Goal: Obtain resource: Download file/media

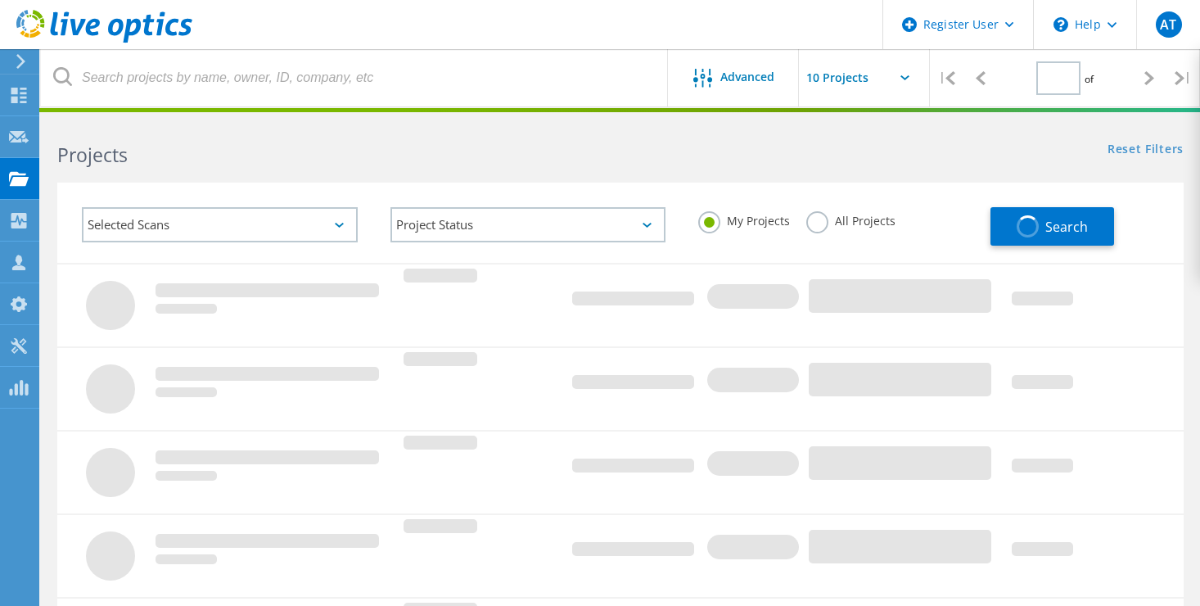
type input "1"
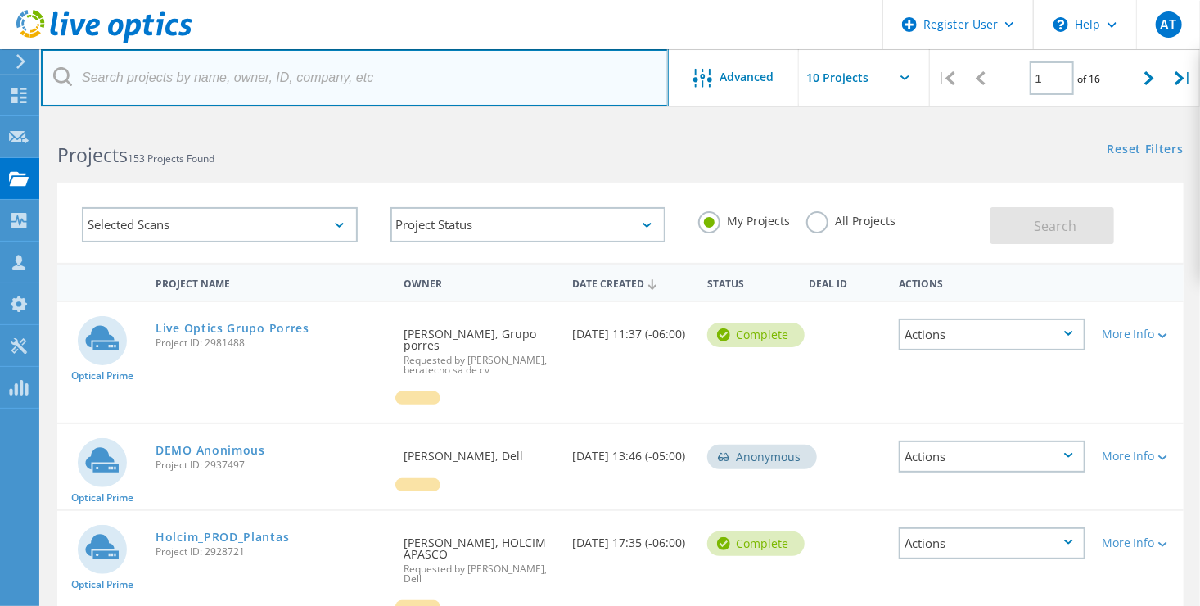
click at [197, 85] on input "text" at bounding box center [355, 77] width 628 height 57
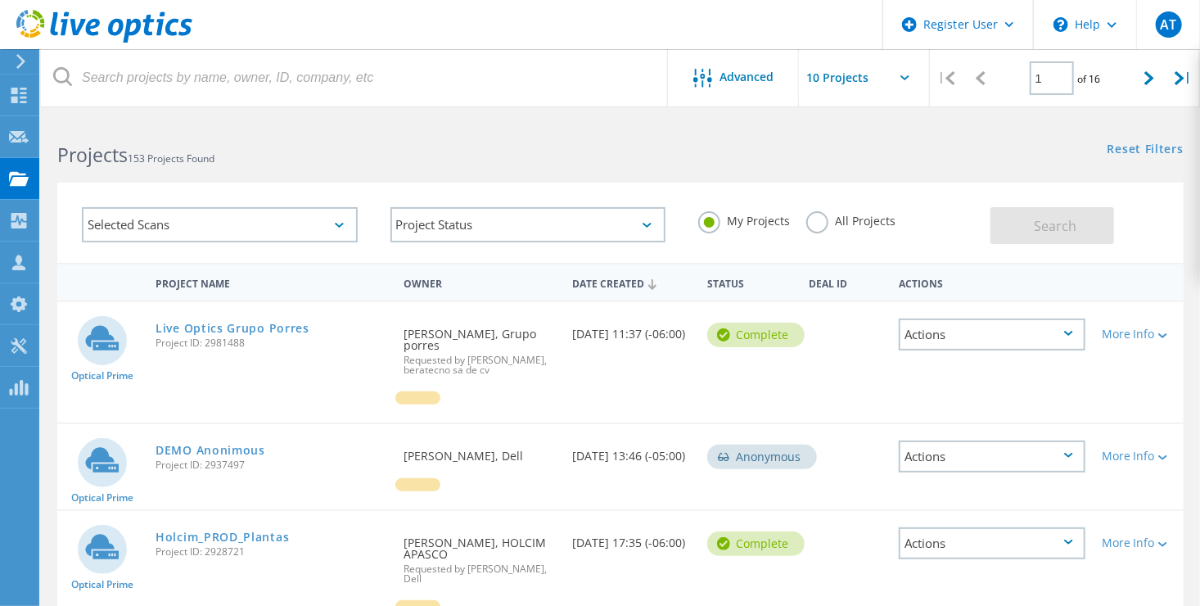
click at [810, 223] on label "All Projects" at bounding box center [850, 219] width 89 height 16
click at [0, 0] on input "All Projects" at bounding box center [0, 0] width 0 height 0
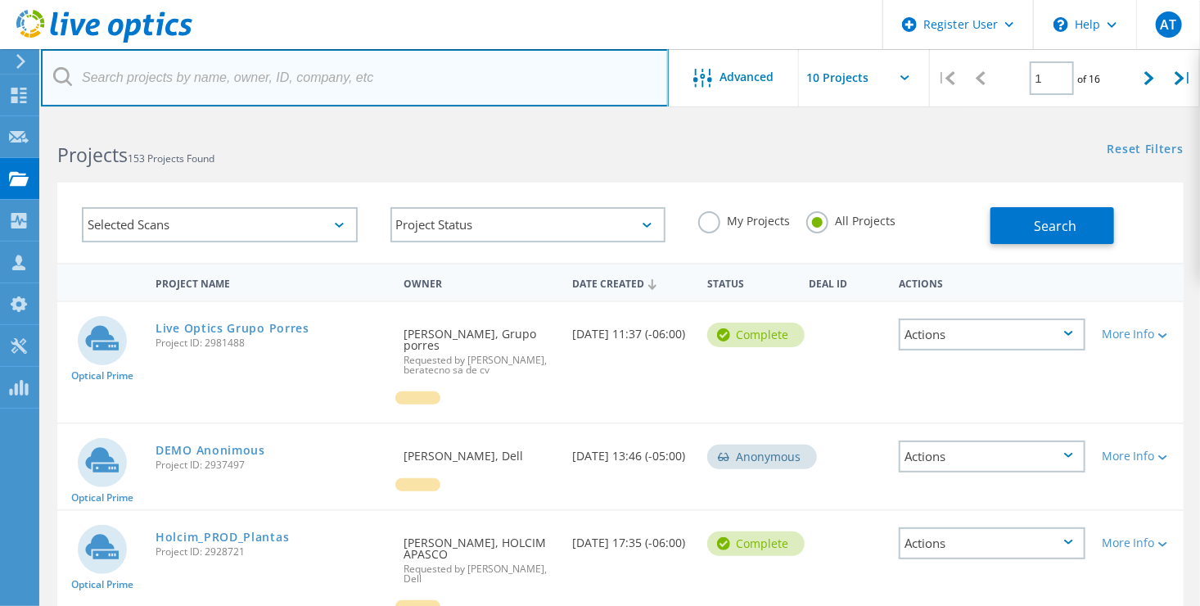
click at [433, 78] on input "text" at bounding box center [355, 77] width 628 height 57
paste input "2876418"
type input "2876418"
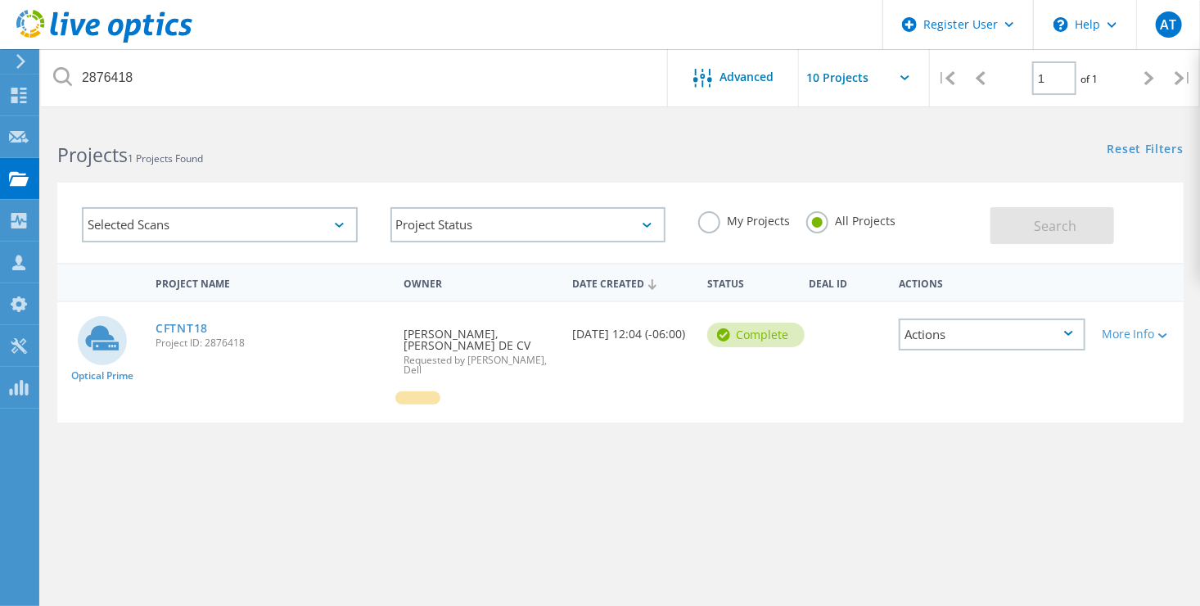
click at [204, 318] on div "CFTNT18 Project ID: 2876418" at bounding box center [271, 333] width 248 height 62
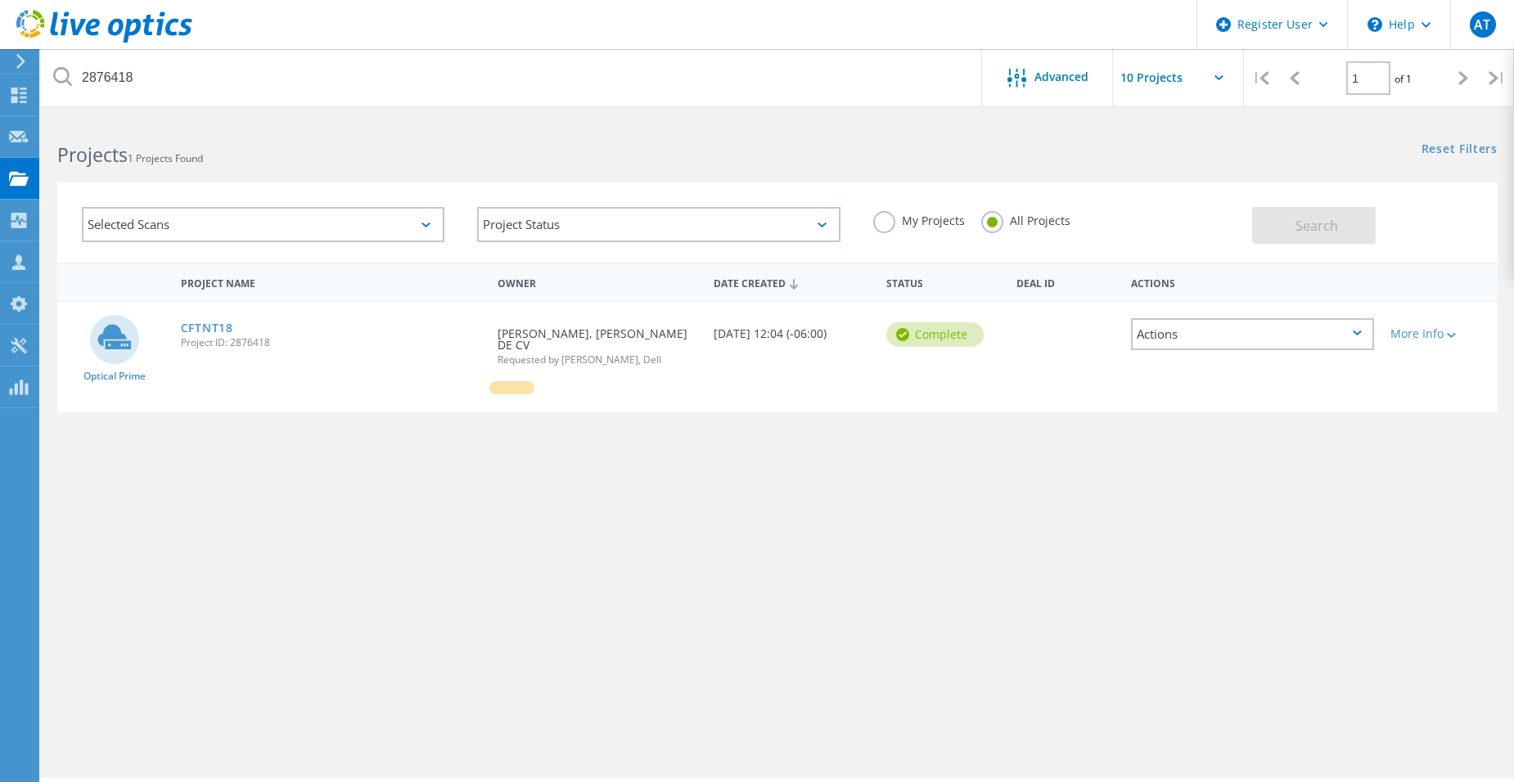
click at [193, 338] on span "Project ID: 2876418" at bounding box center [331, 343] width 300 height 10
click at [205, 328] on link "CFTNT18" at bounding box center [207, 327] width 52 height 11
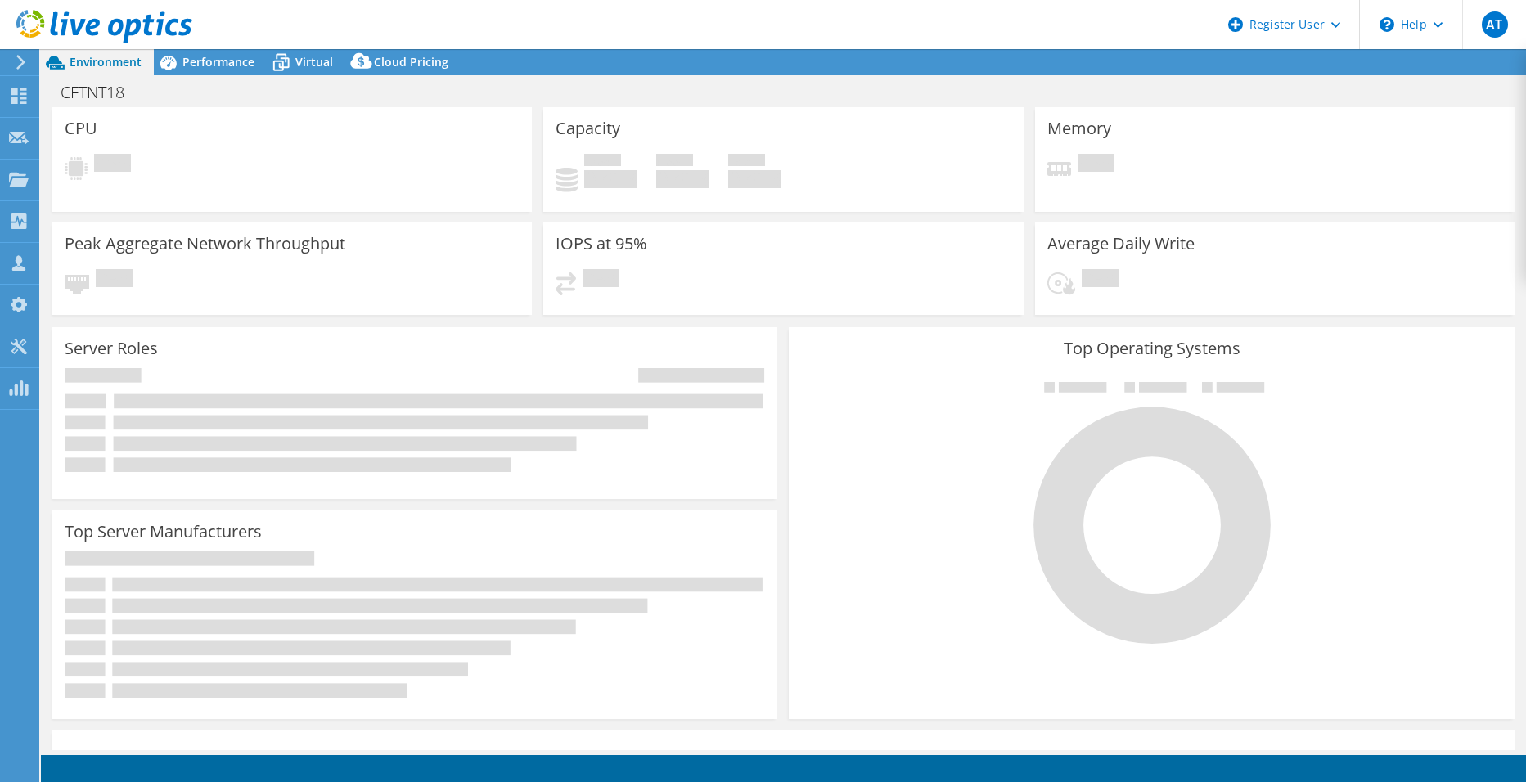
select select "USEast"
select select "USD"
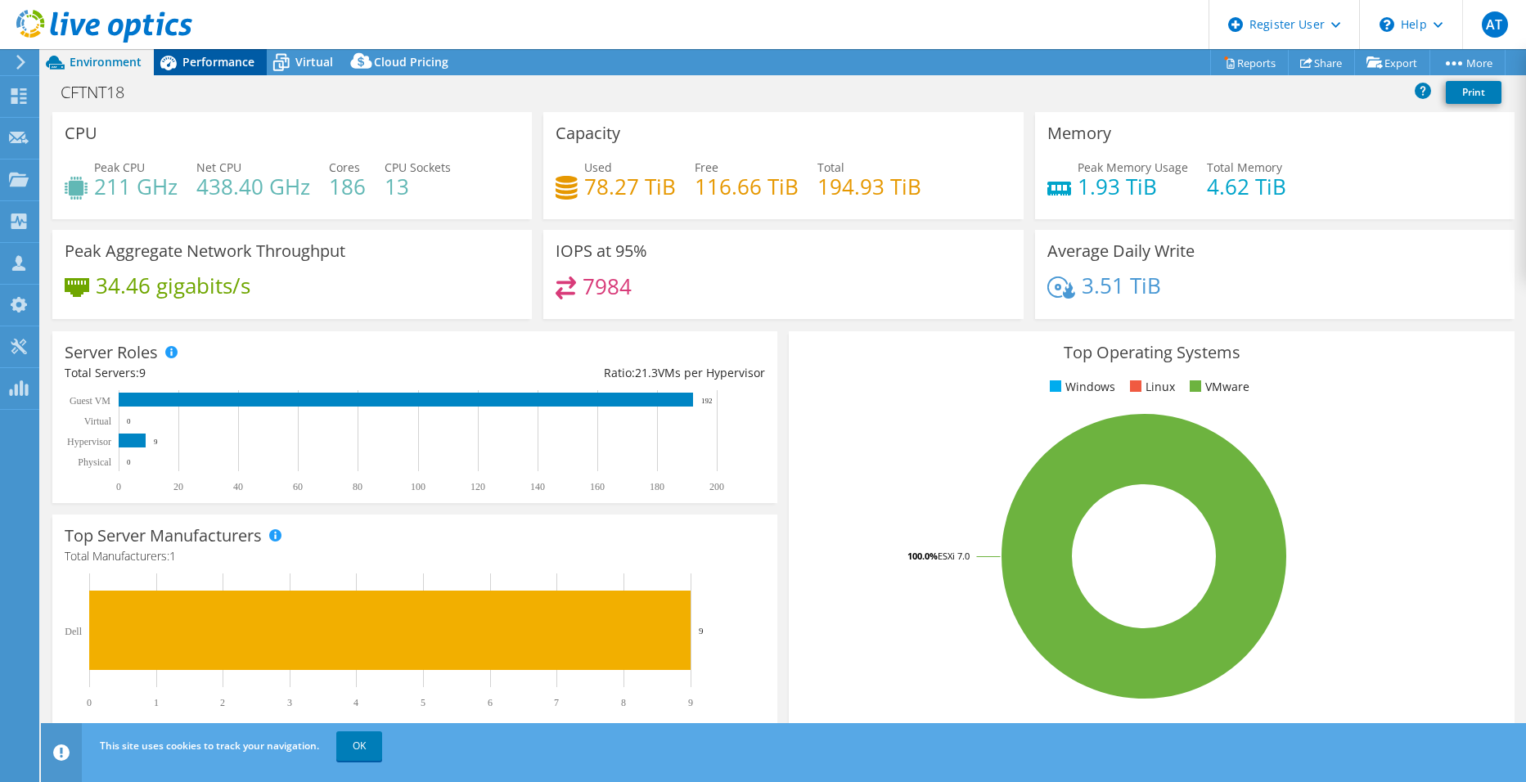
click at [209, 58] on span "Performance" at bounding box center [219, 62] width 72 height 16
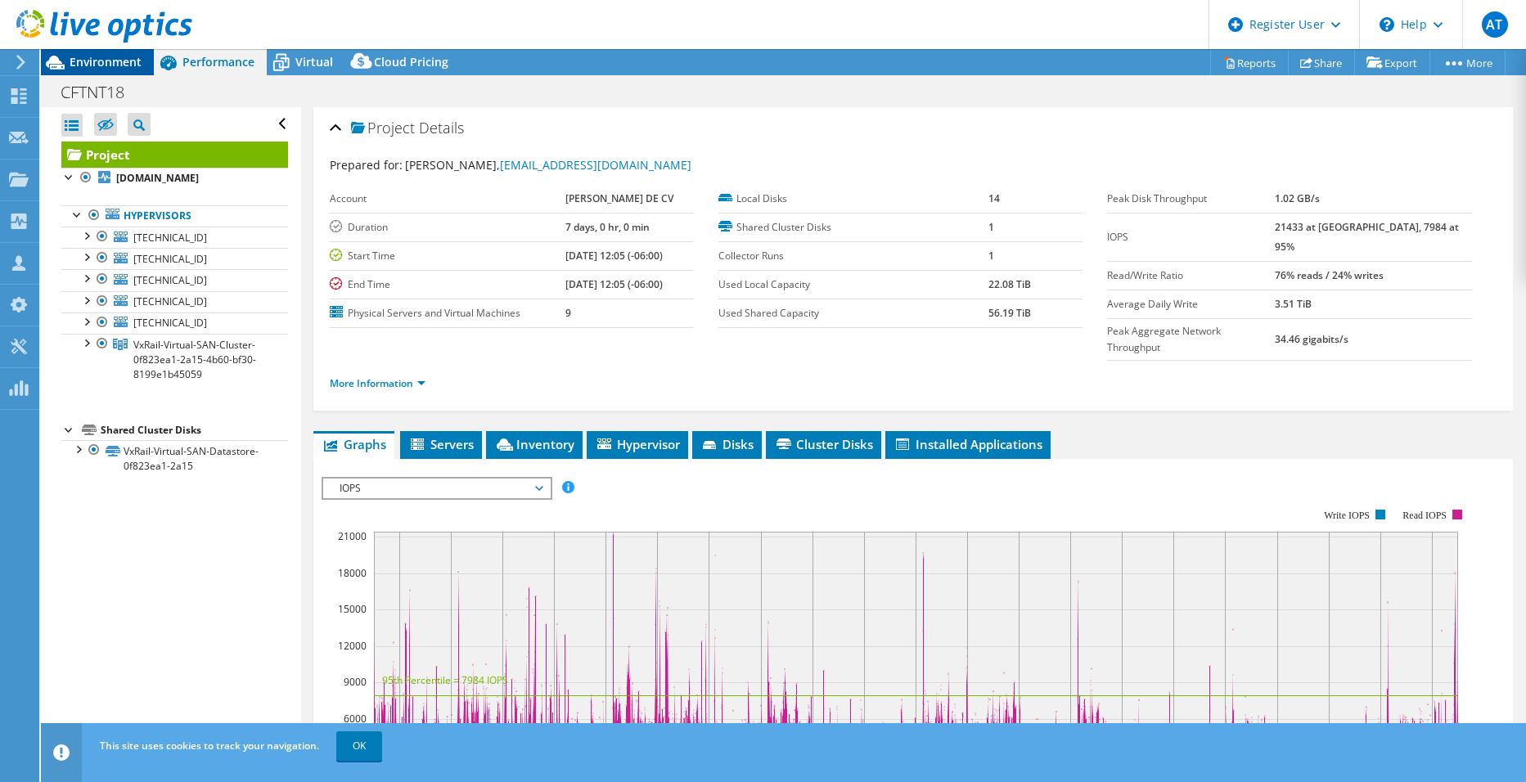
click at [101, 65] on span "Environment" at bounding box center [106, 62] width 72 height 16
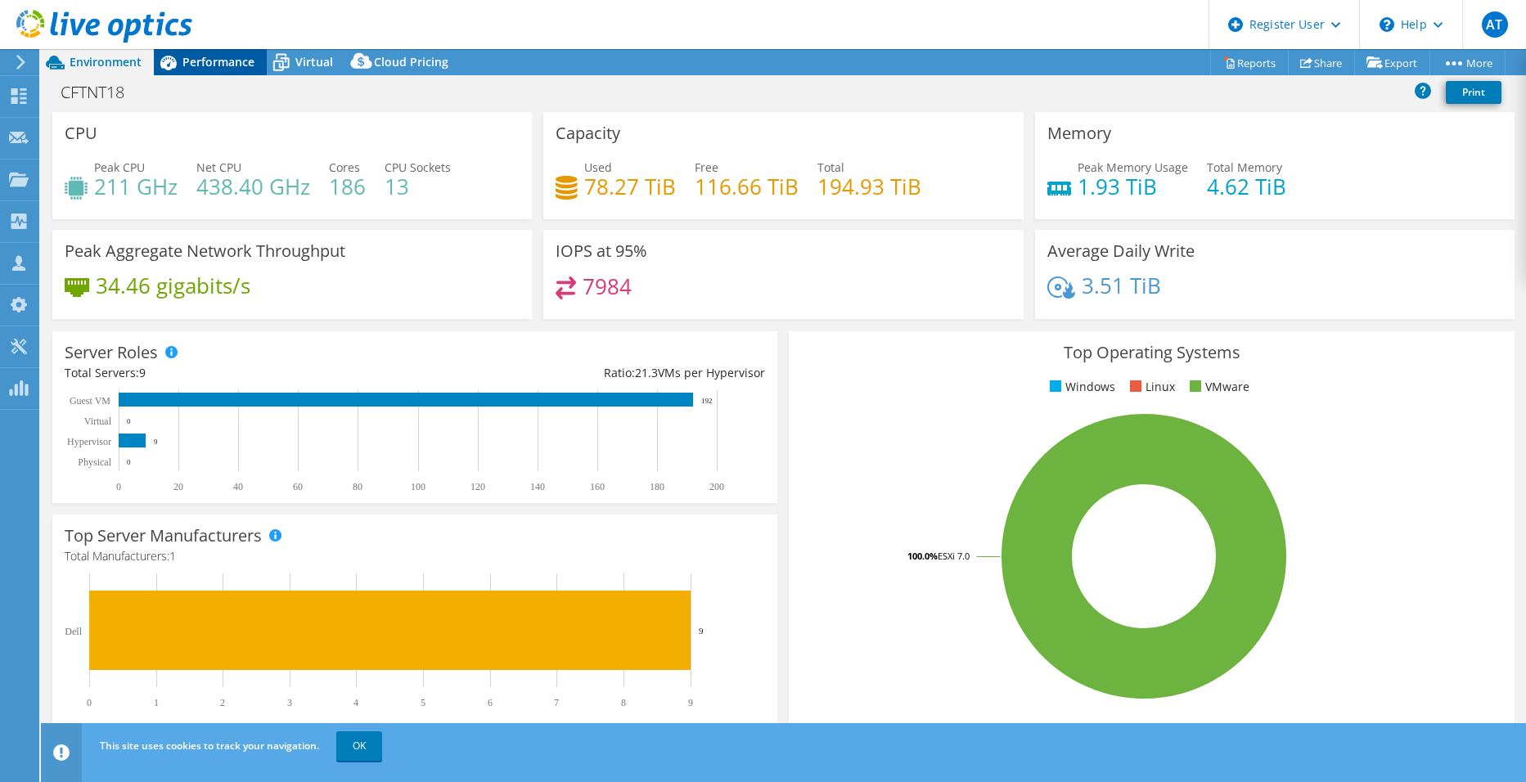
click at [226, 57] on span "Performance" at bounding box center [219, 62] width 72 height 16
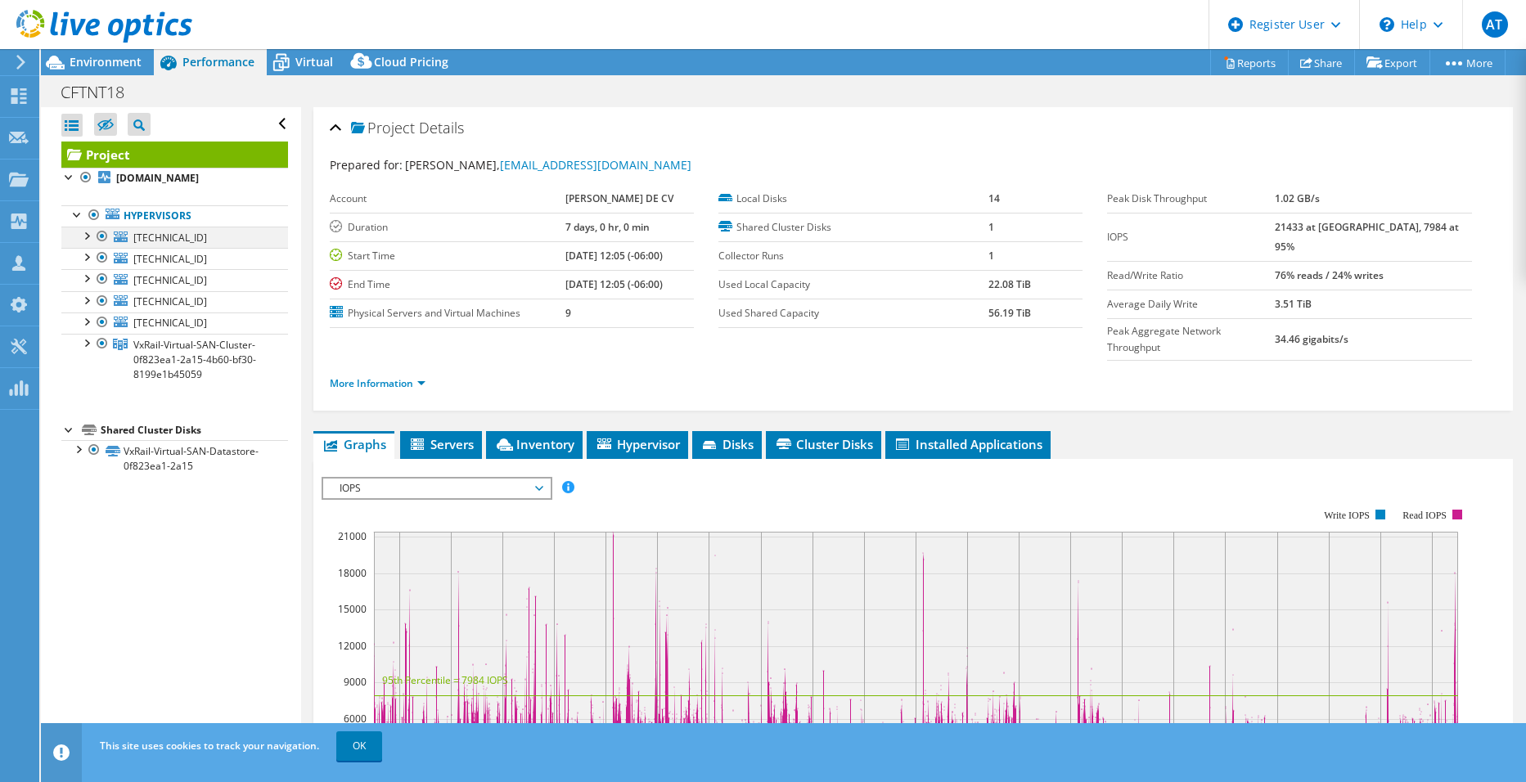
click at [105, 237] on div at bounding box center [102, 237] width 16 height 20
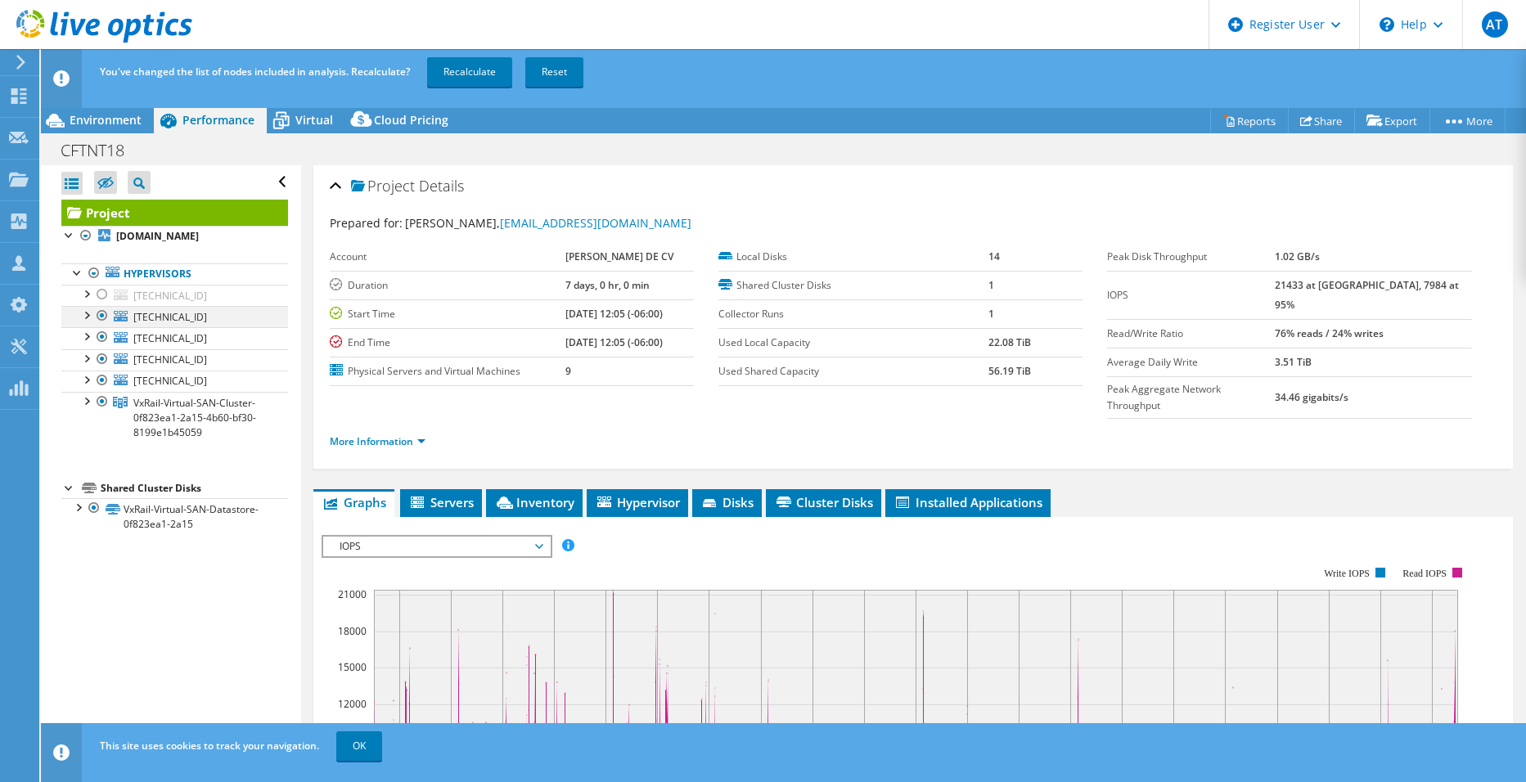
click at [102, 320] on div at bounding box center [102, 316] width 16 height 20
click at [102, 333] on div at bounding box center [102, 337] width 16 height 20
click at [101, 374] on div at bounding box center [102, 381] width 16 height 20
click at [98, 361] on div at bounding box center [102, 359] width 16 height 20
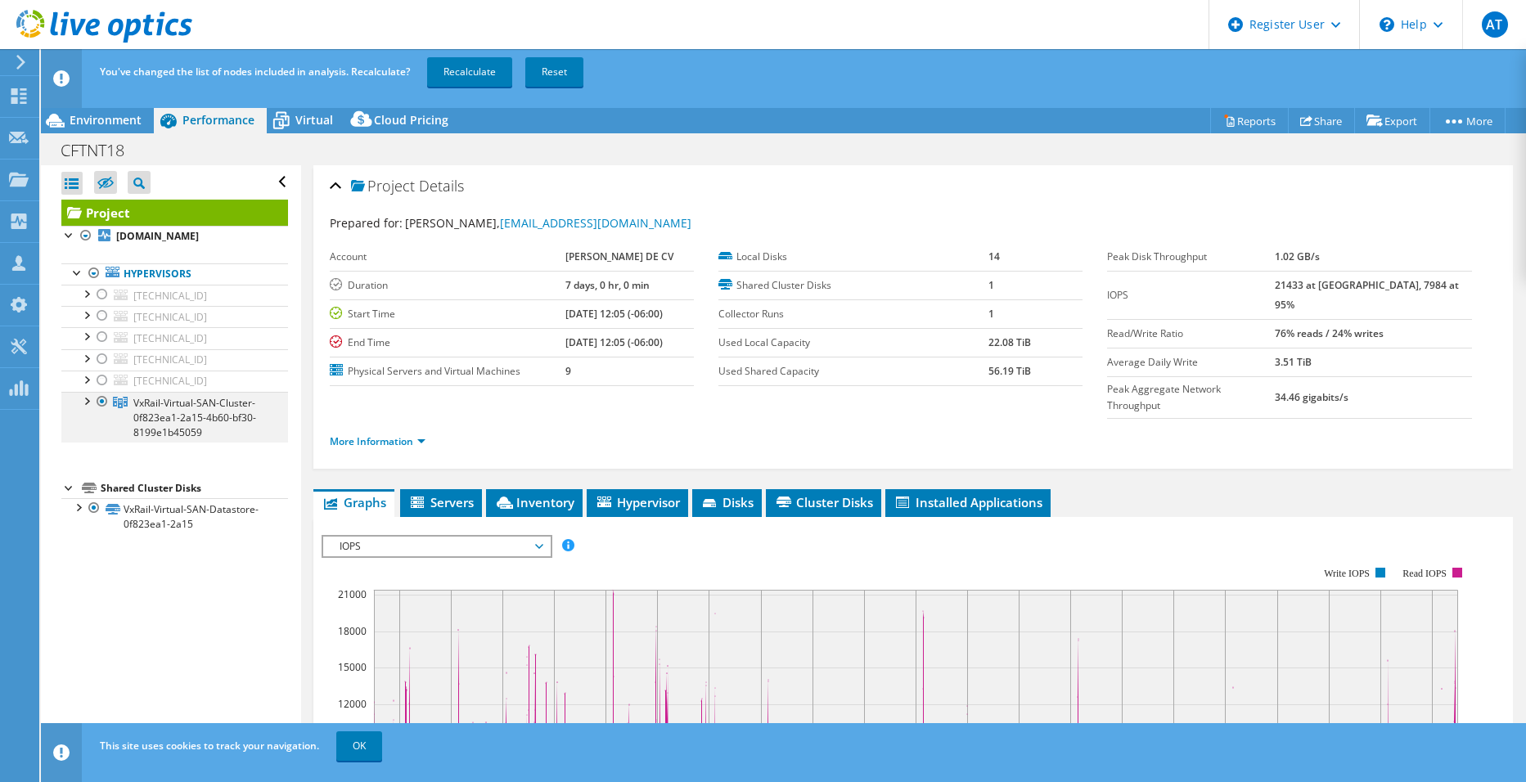
click at [84, 404] on div at bounding box center [86, 400] width 16 height 16
click at [496, 72] on link "Recalculate" at bounding box center [469, 71] width 85 height 29
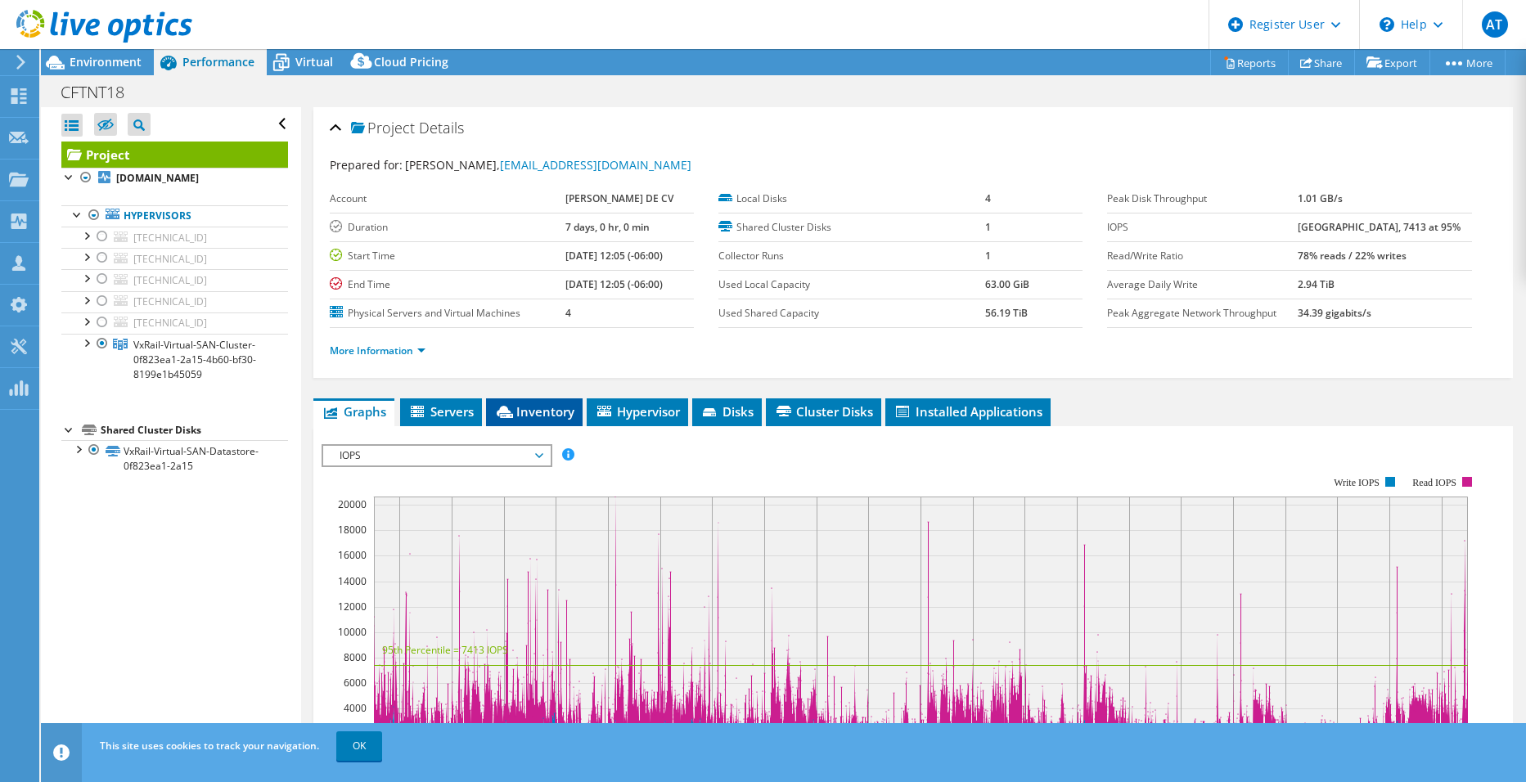
click at [539, 405] on span "Inventory" at bounding box center [534, 412] width 80 height 16
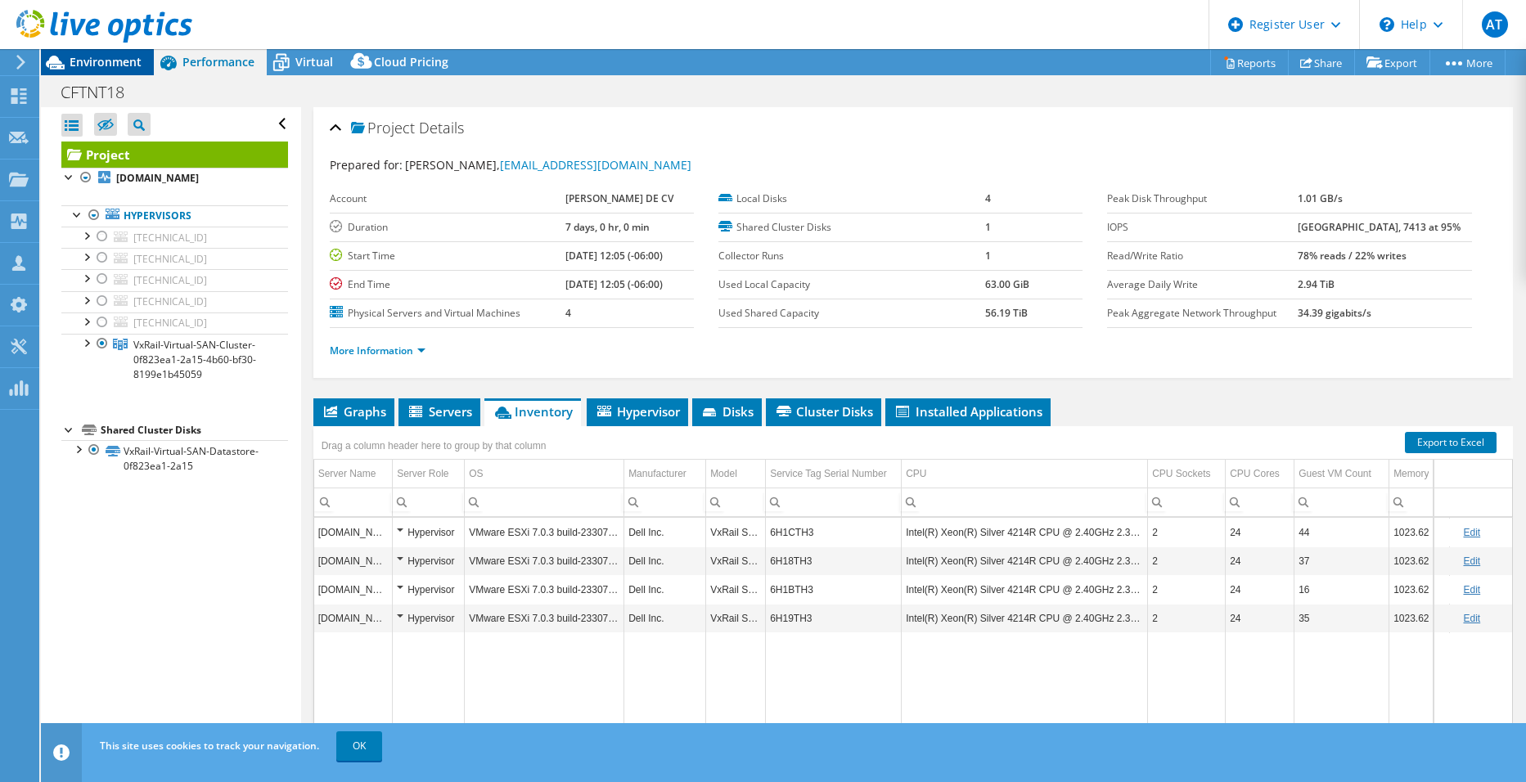
click at [136, 65] on span "Environment" at bounding box center [106, 62] width 72 height 16
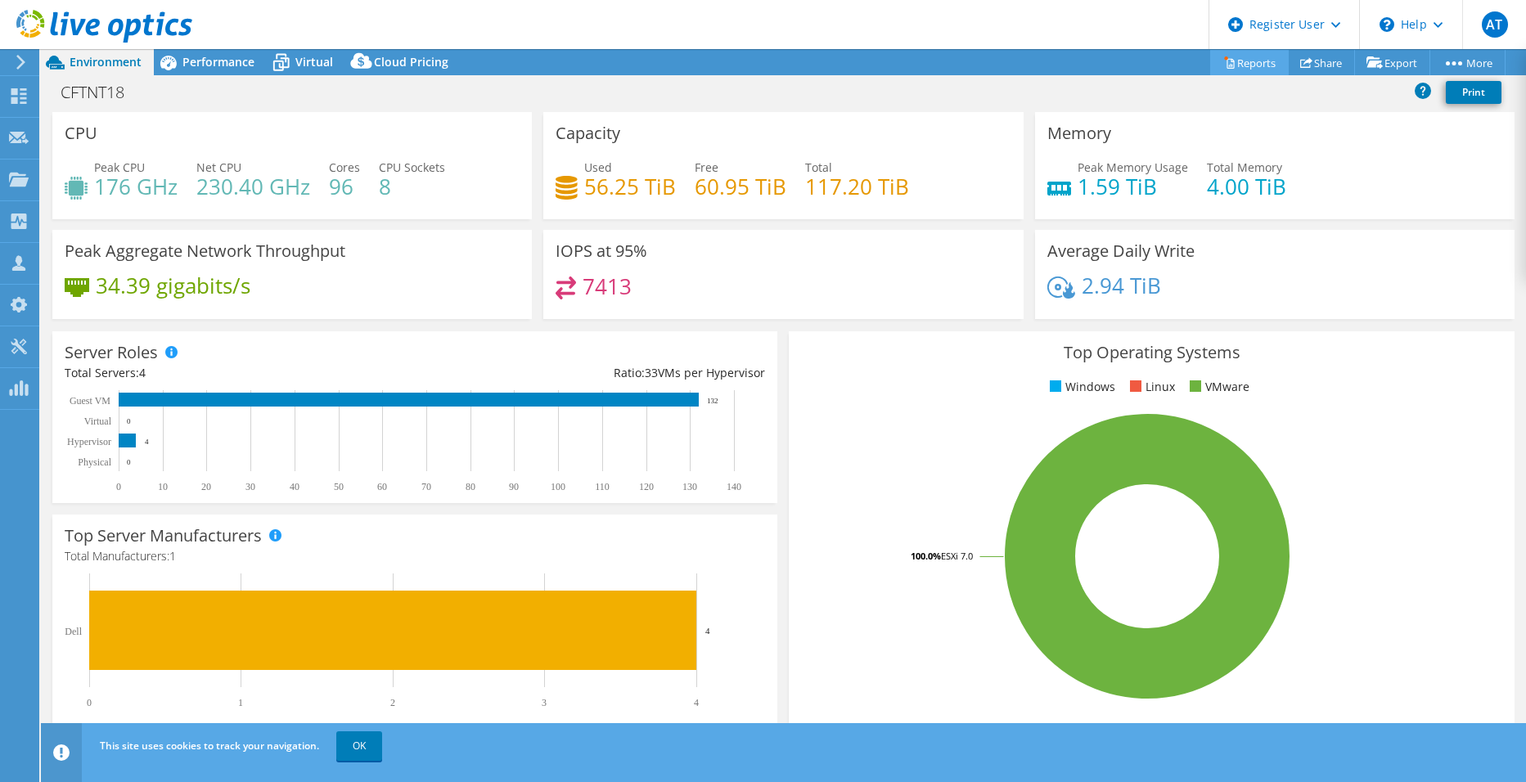
click at [1238, 54] on link "Reports" at bounding box center [1250, 62] width 79 height 25
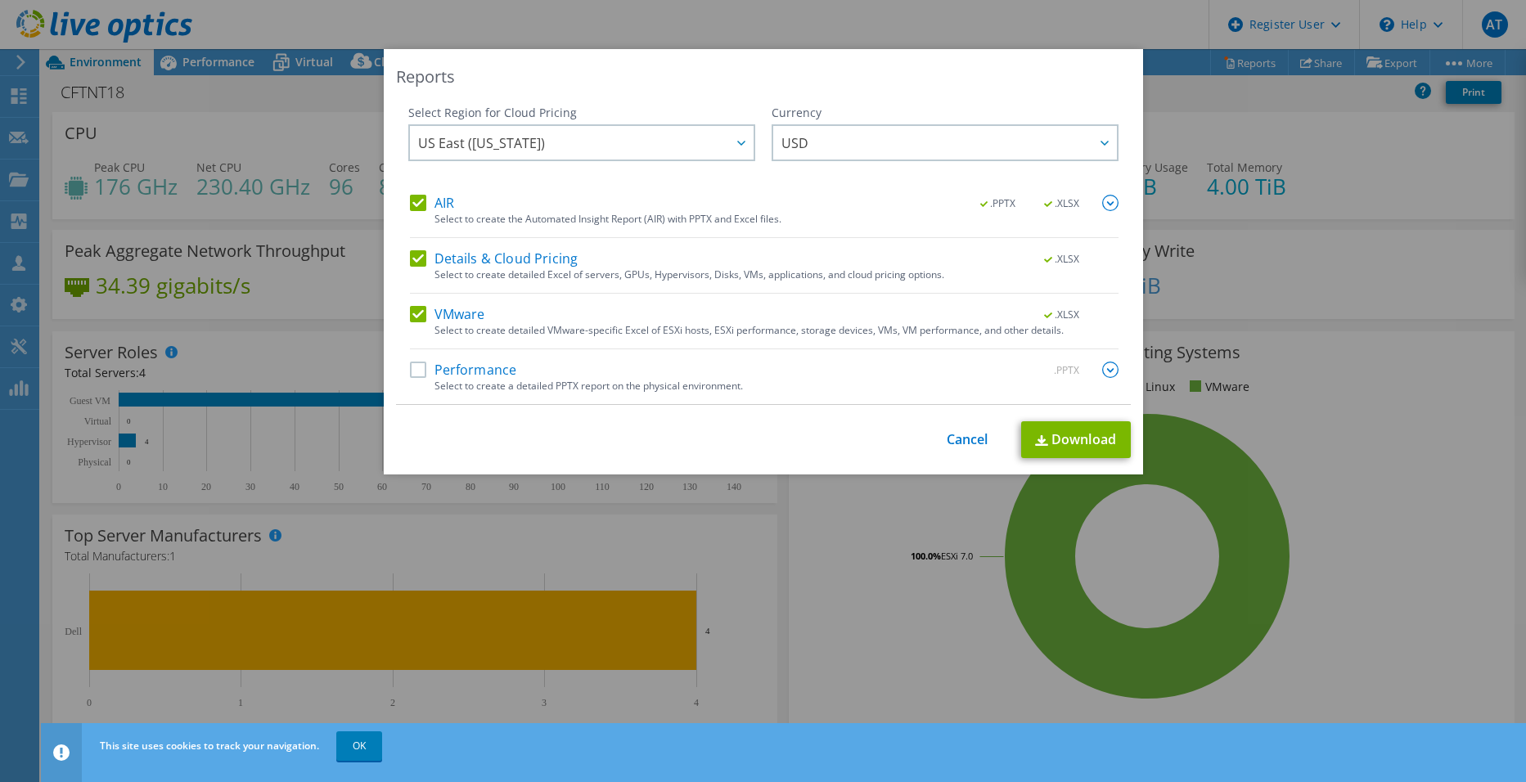
click at [415, 367] on label "Performance" at bounding box center [463, 370] width 107 height 16
click at [0, 0] on input "Performance" at bounding box center [0, 0] width 0 height 0
click at [1110, 440] on link "Download" at bounding box center [1076, 440] width 110 height 37
click at [964, 448] on link "Cancel" at bounding box center [968, 440] width 42 height 16
